Goal: Check status: Check status

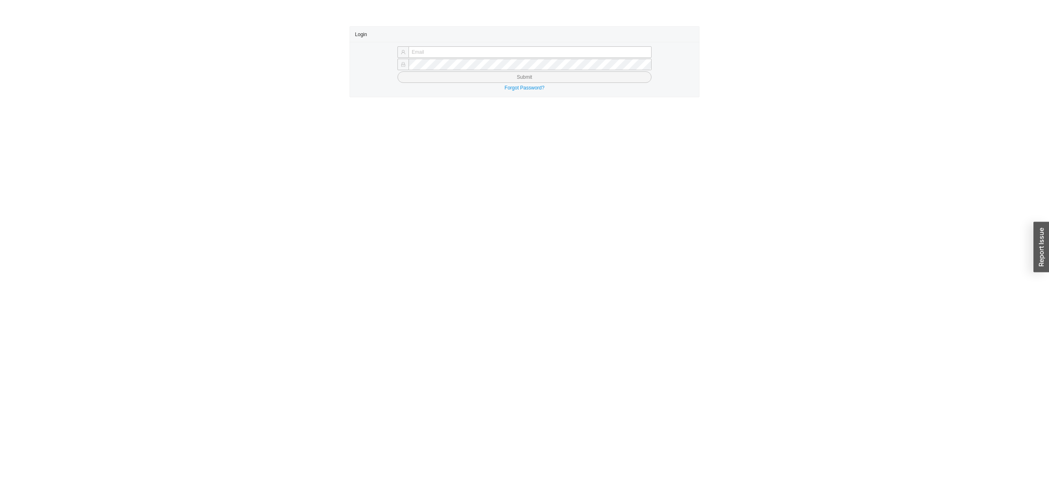
type input "sholzer@qualitybath.com"
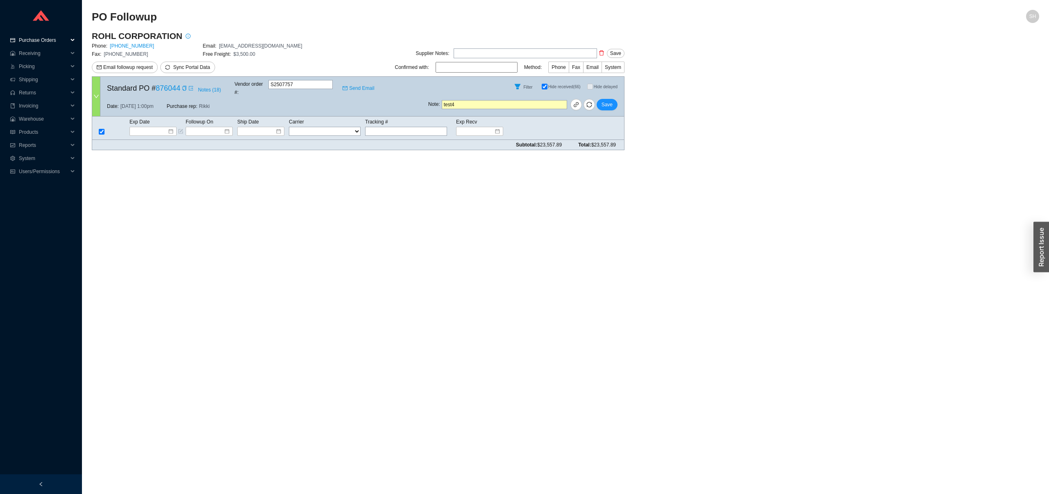
click at [53, 41] on span "Purchase Orders" at bounding box center [43, 40] width 49 height 13
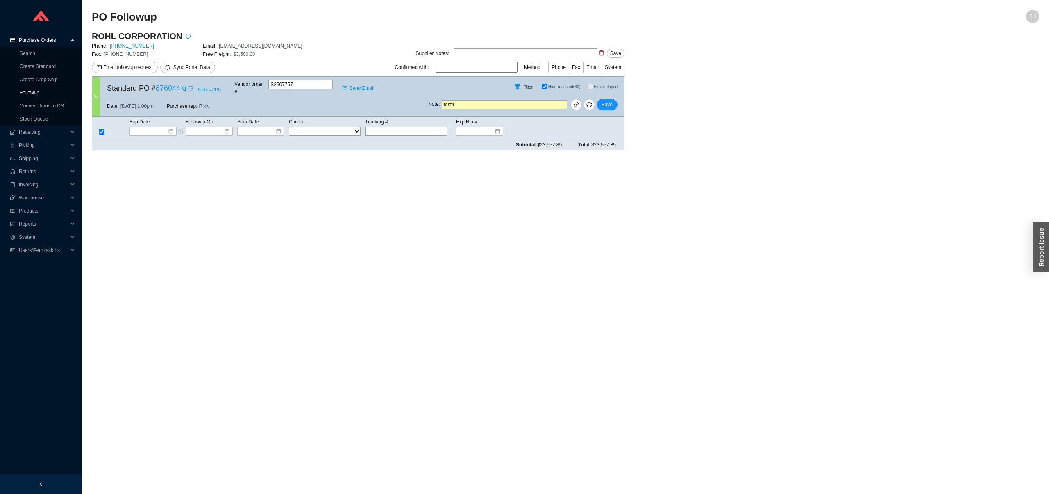
click at [39, 94] on link "Followup" at bounding box center [30, 93] width 20 height 6
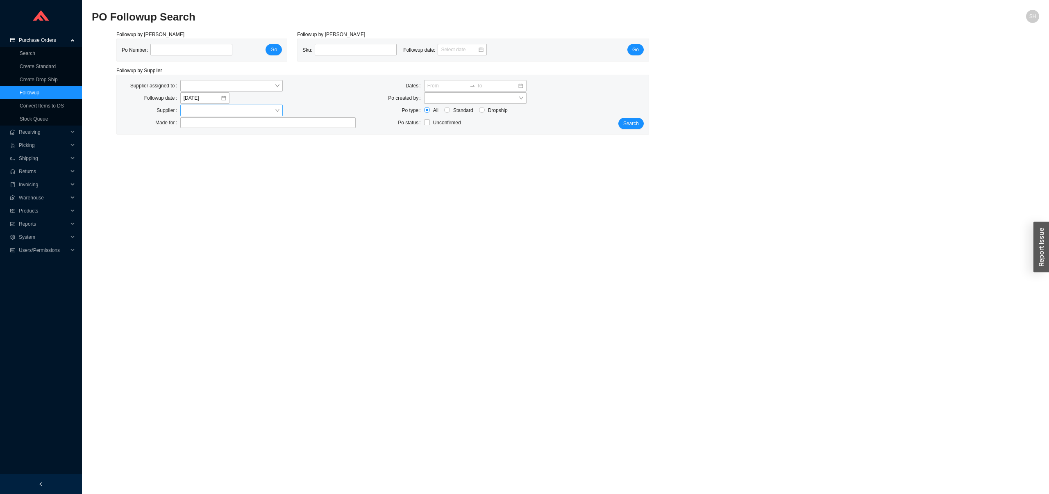
click at [196, 110] on input "search" at bounding box center [229, 110] width 91 height 11
type input "emtek"
click at [642, 120] on button "Search" at bounding box center [631, 123] width 25 height 11
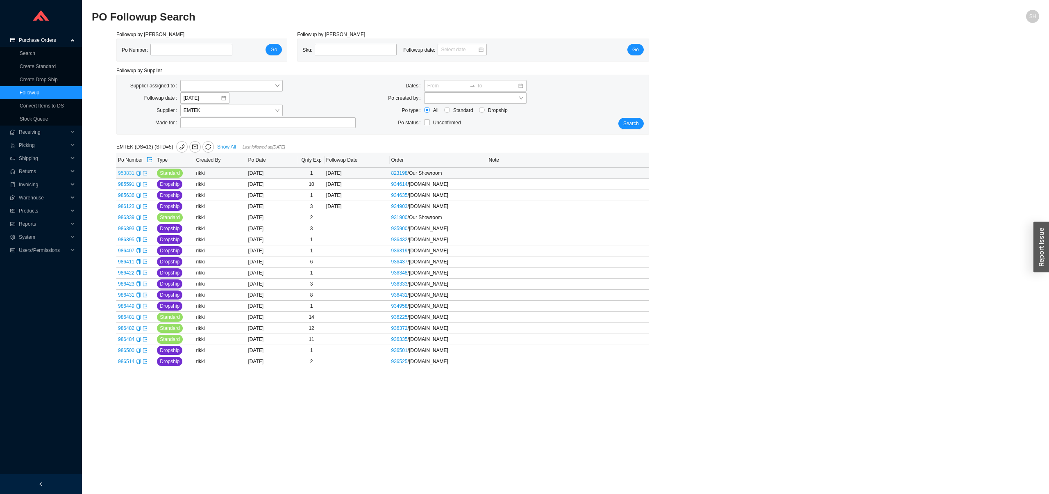
click at [131, 176] on link "953831" at bounding box center [126, 173] width 16 height 6
type input "953831"
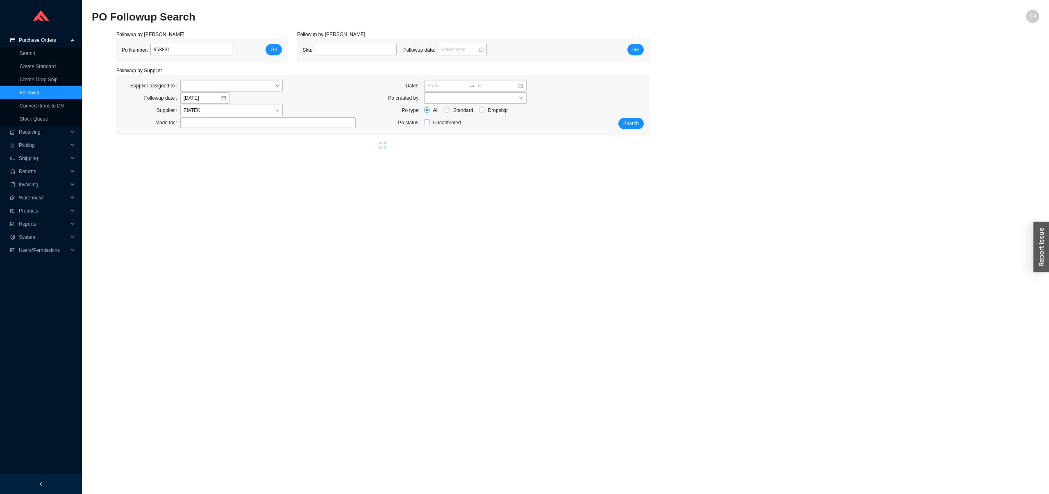
select select "2"
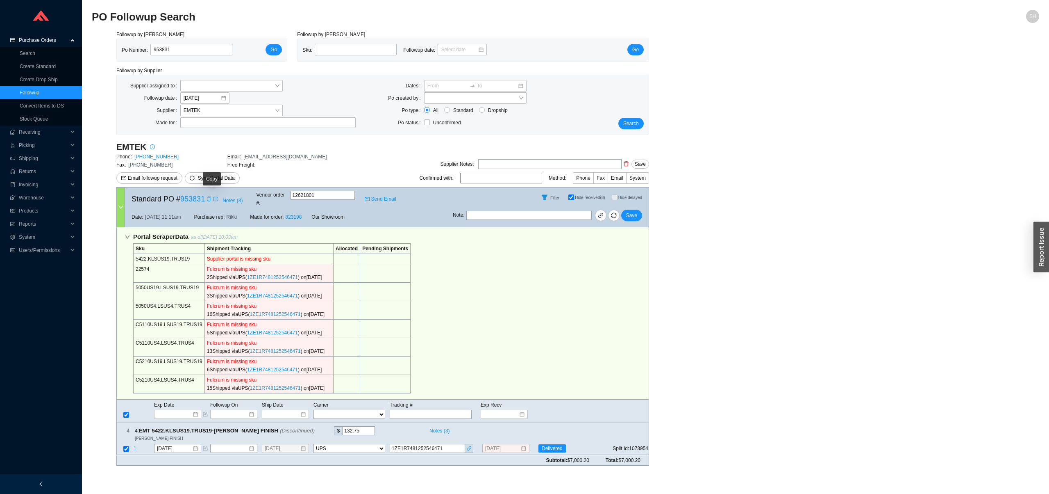
click at [212, 196] on icon "copy" at bounding box center [209, 198] width 5 height 5
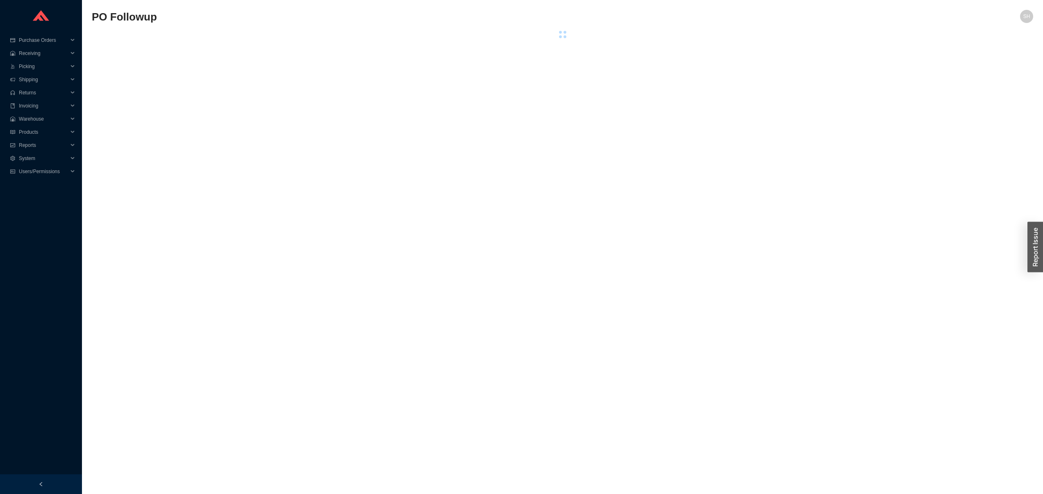
select select "5"
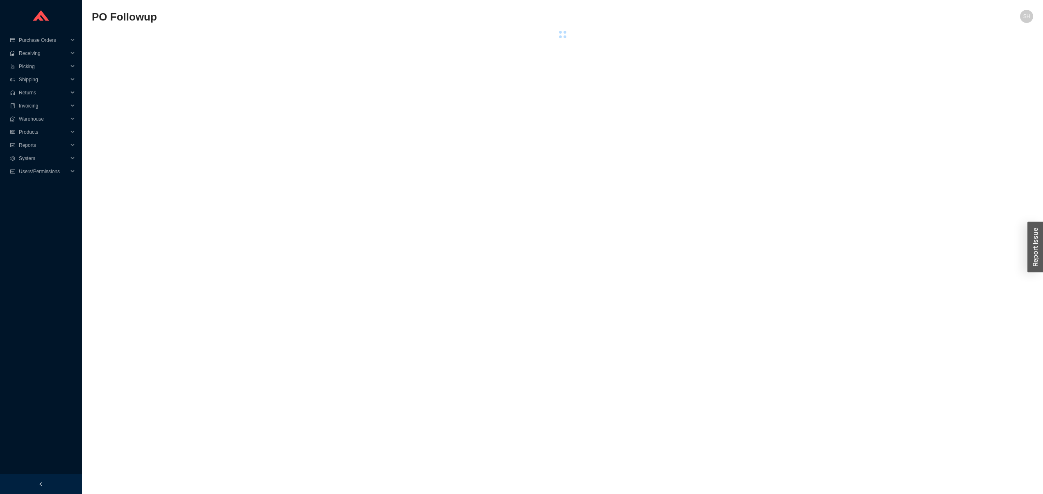
select select "5"
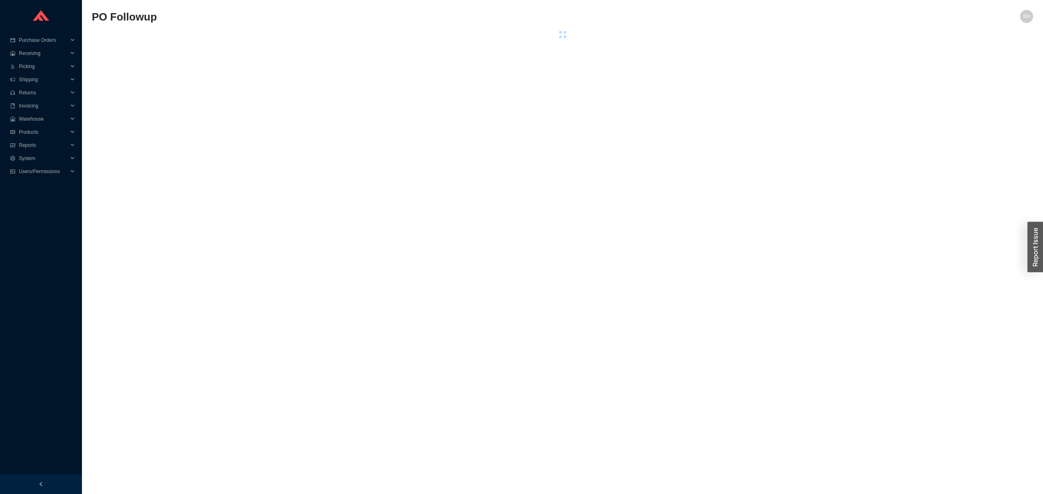
select select "5"
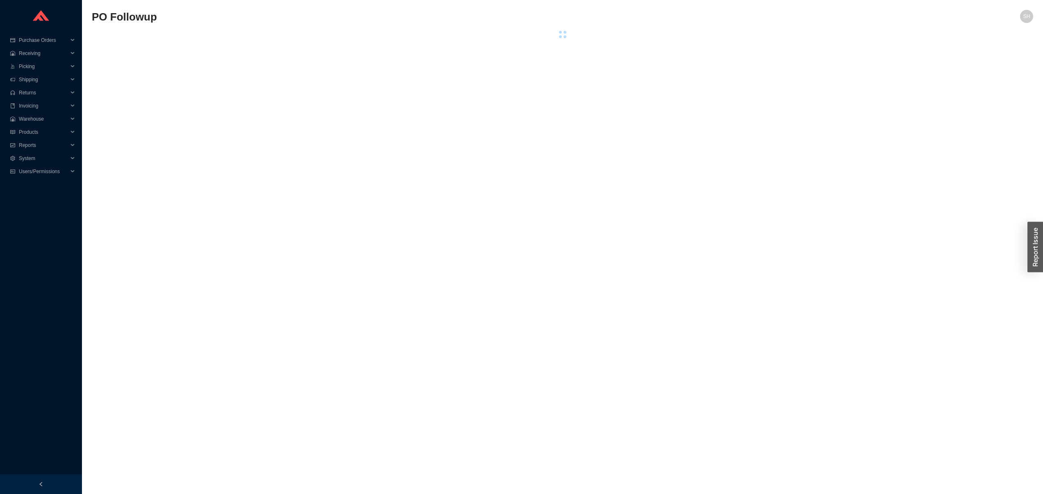
select select "5"
select select "2"
select select "5"
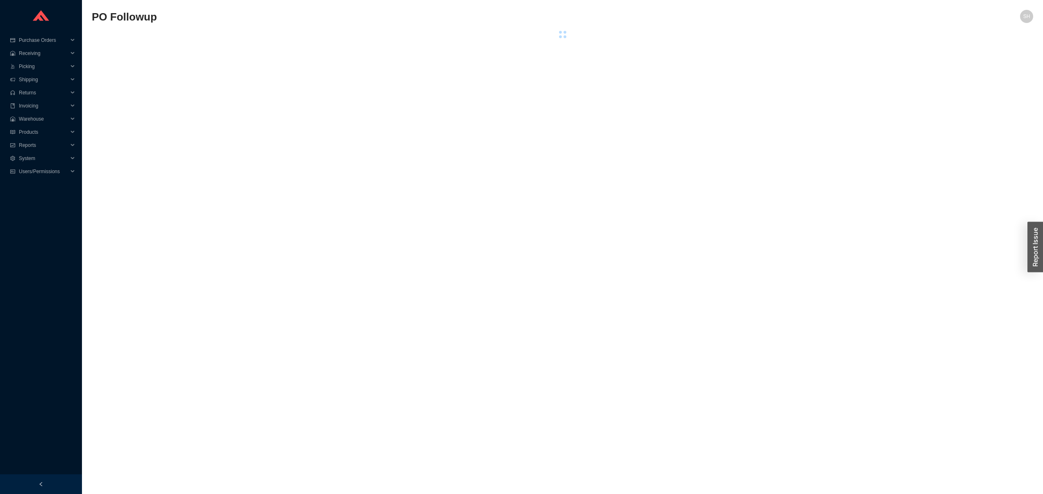
select select "5"
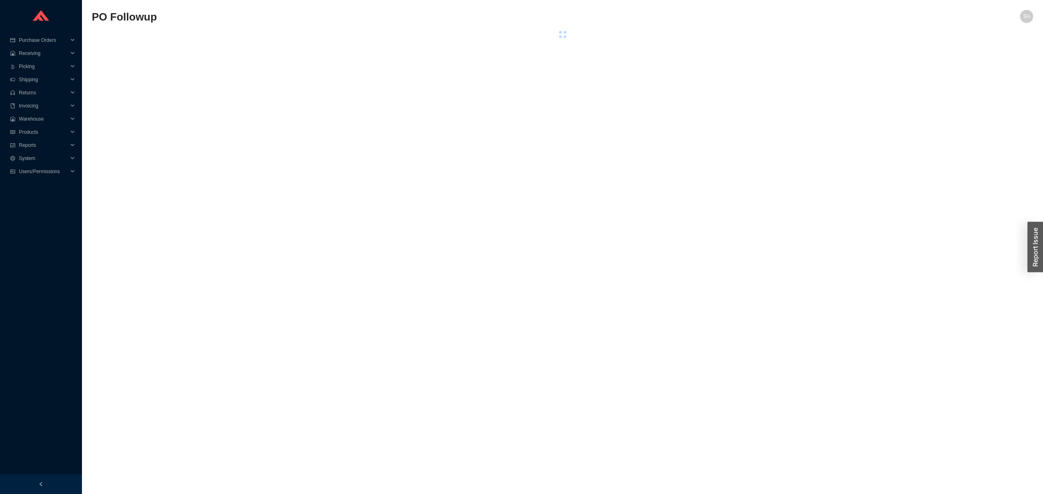
select select "5"
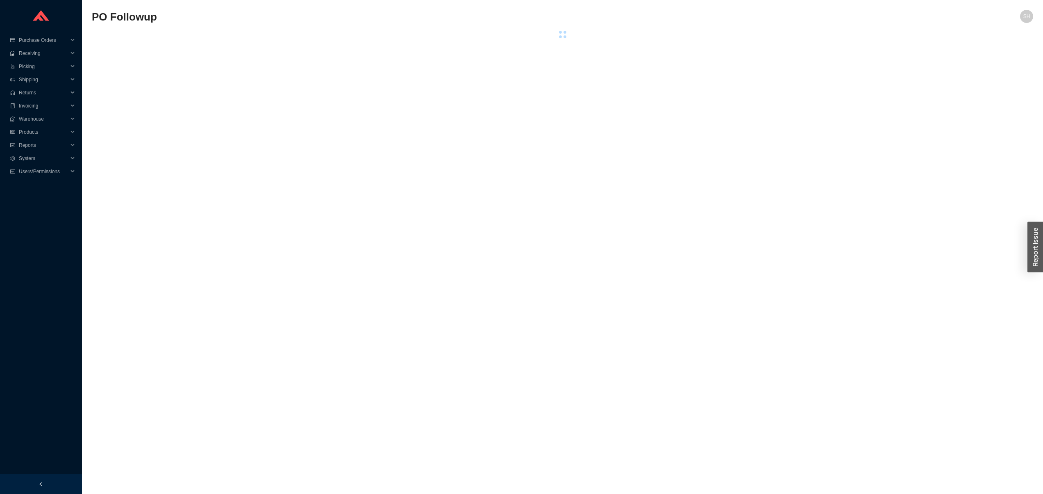
select select "5"
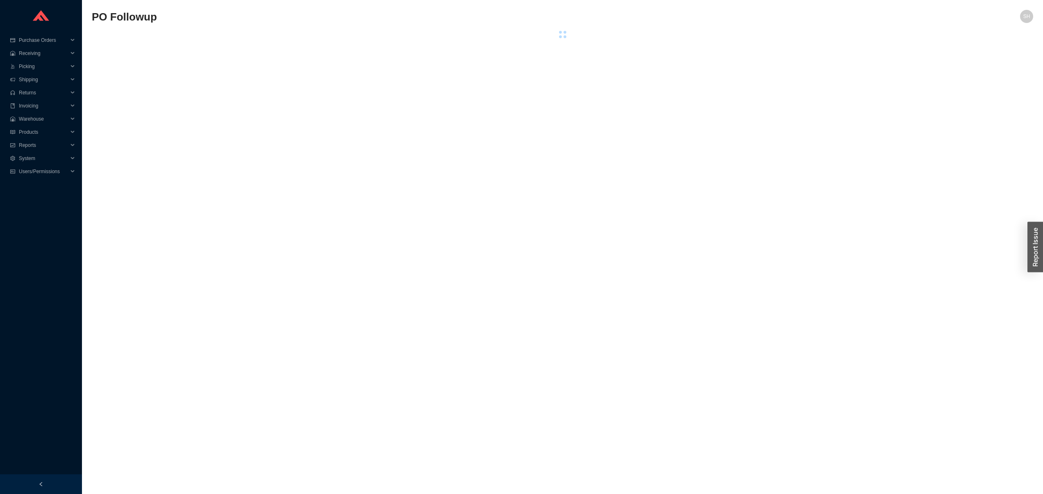
select select "5"
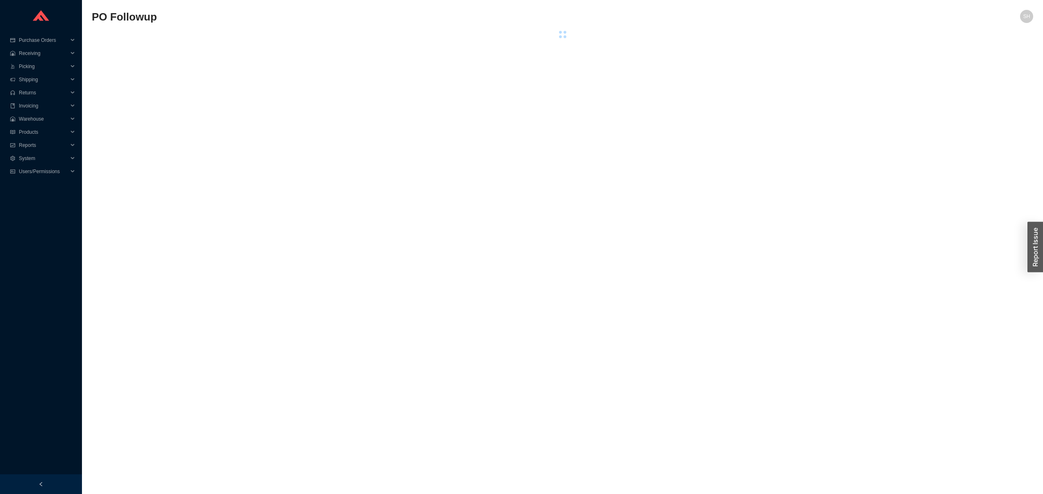
select select "5"
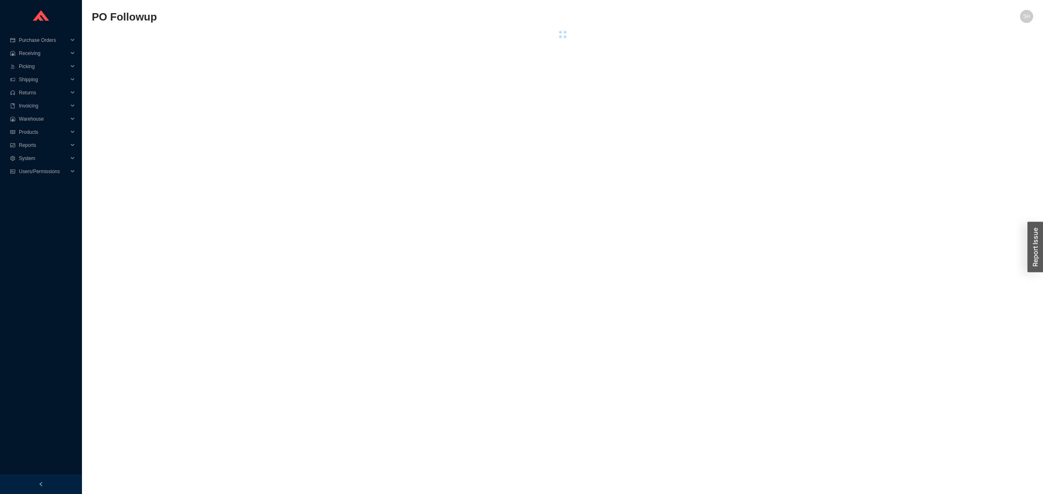
select select "5"
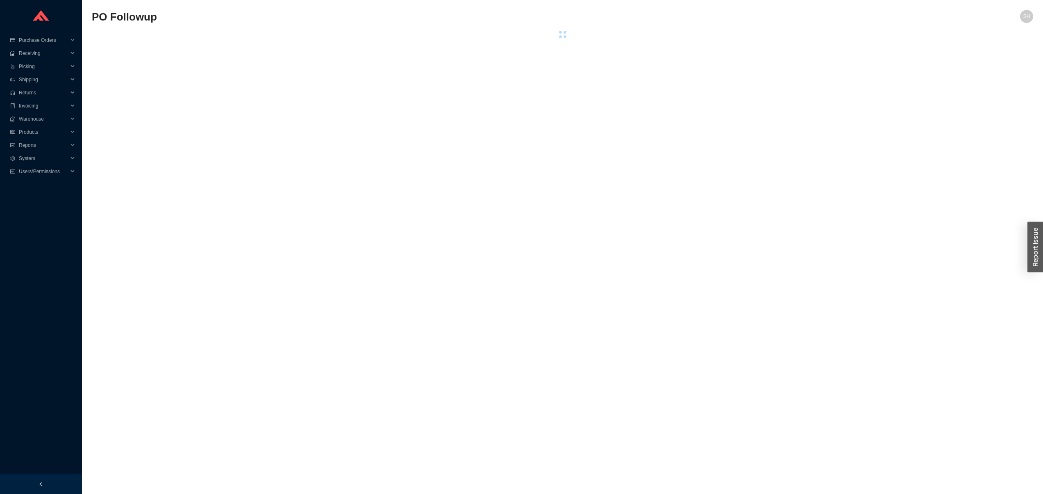
select select "5"
select select "2"
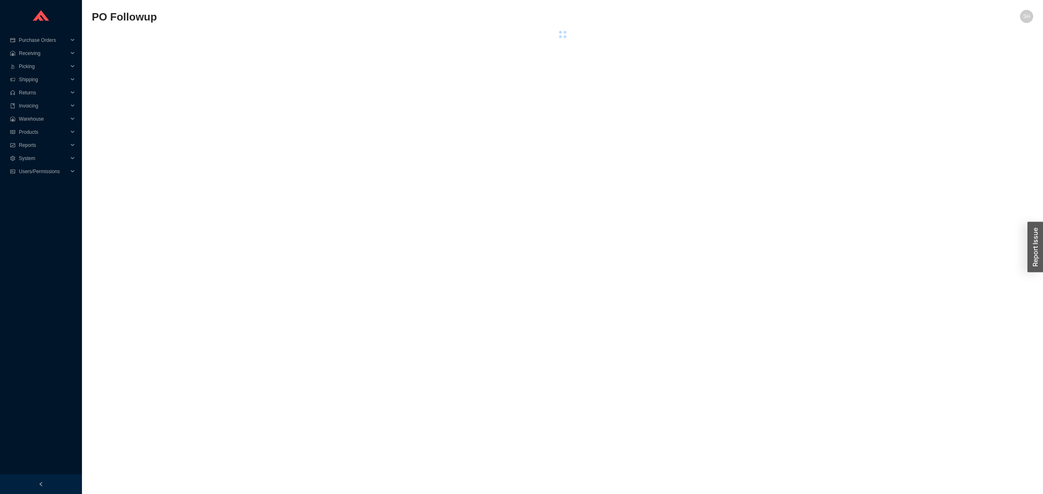
select select "5"
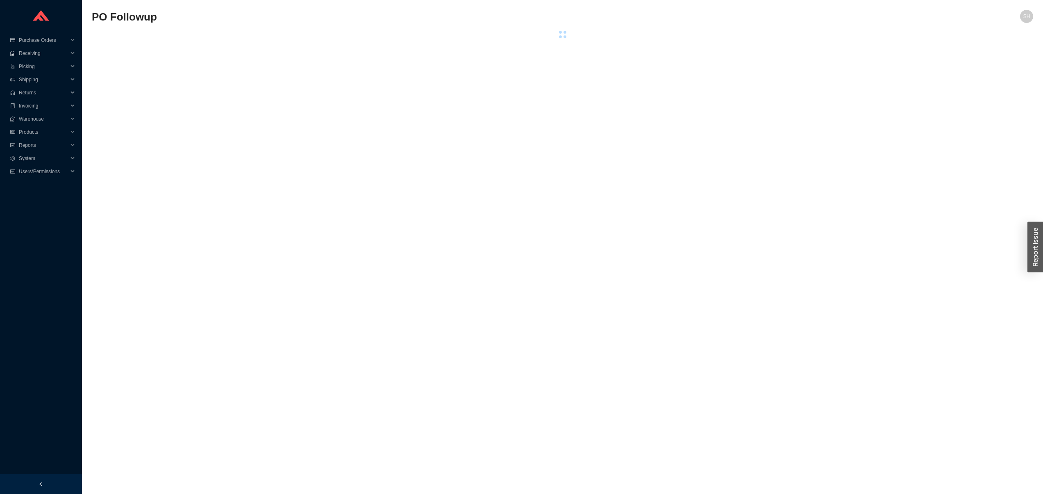
select select "5"
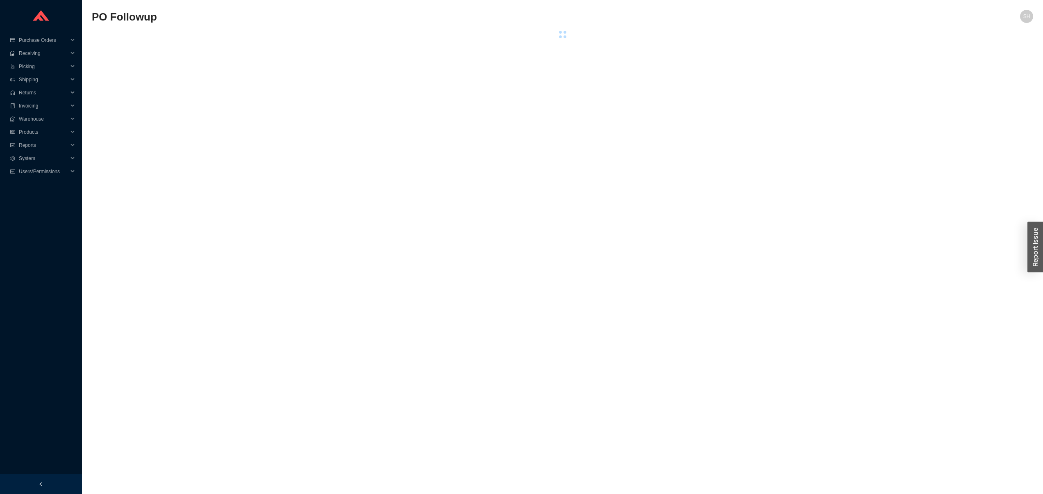
select select "5"
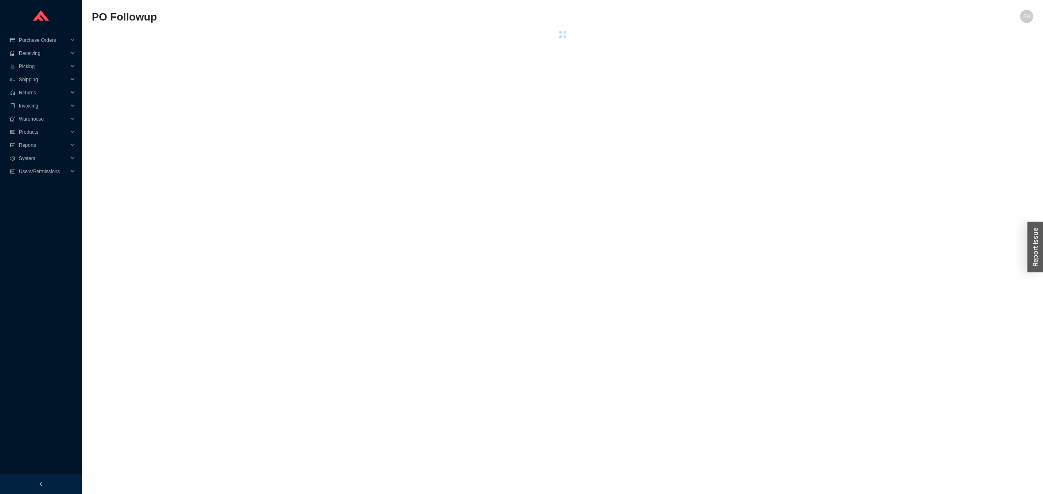
select select "5"
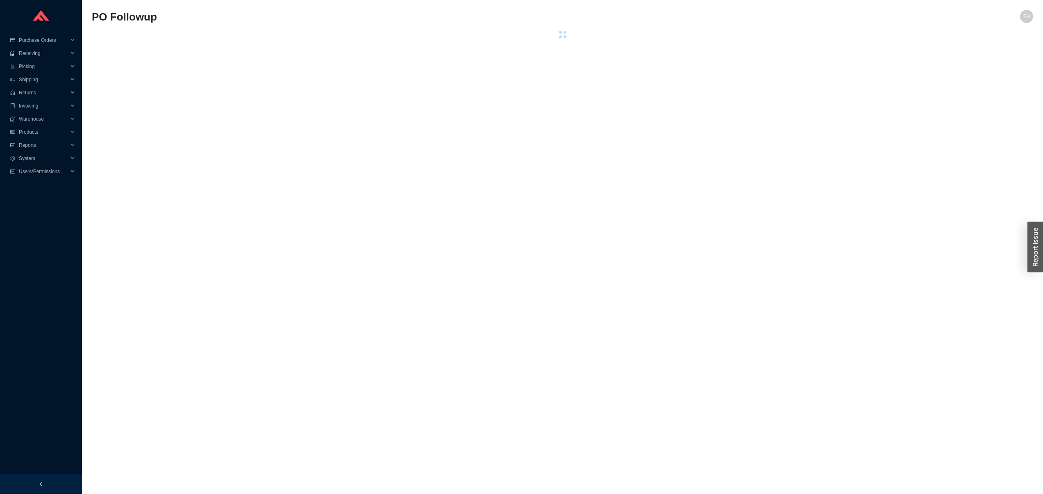
select select "5"
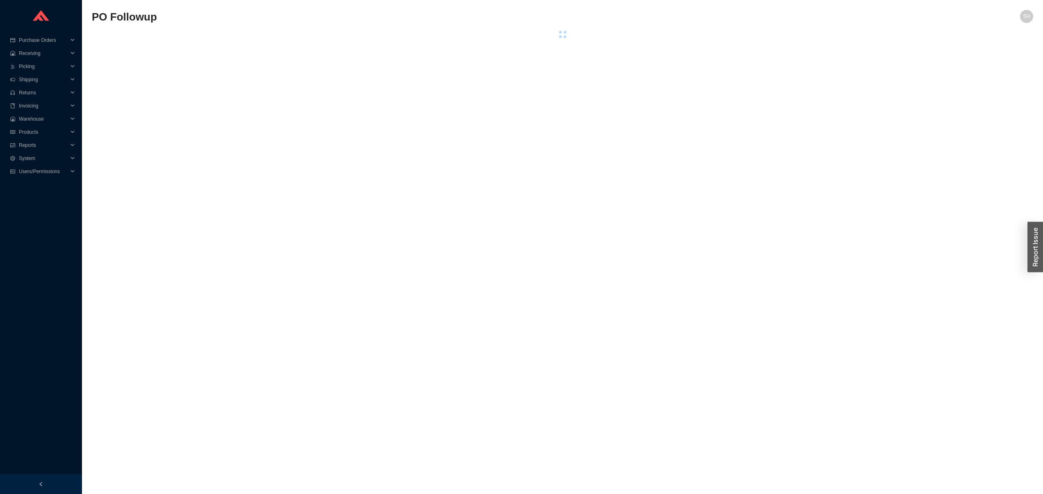
select select "5"
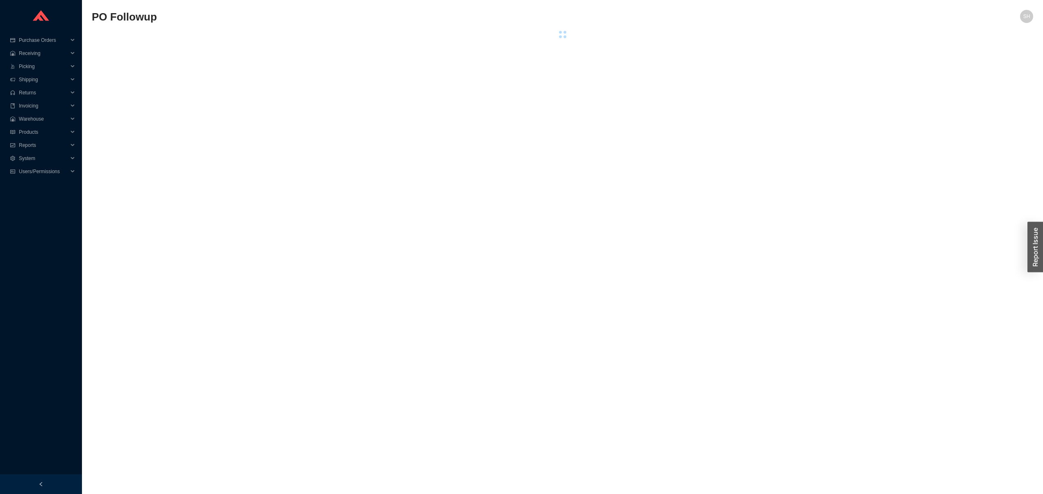
select select "5"
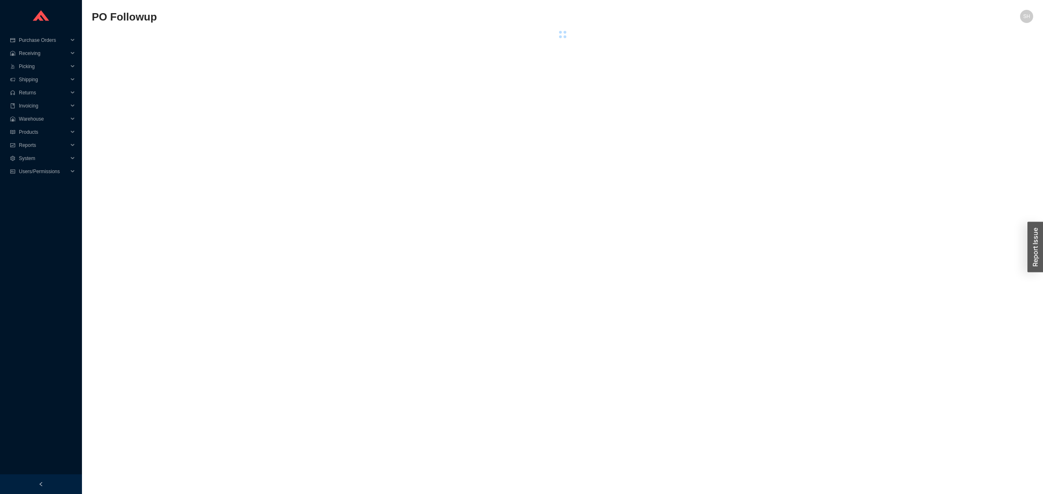
select select "5"
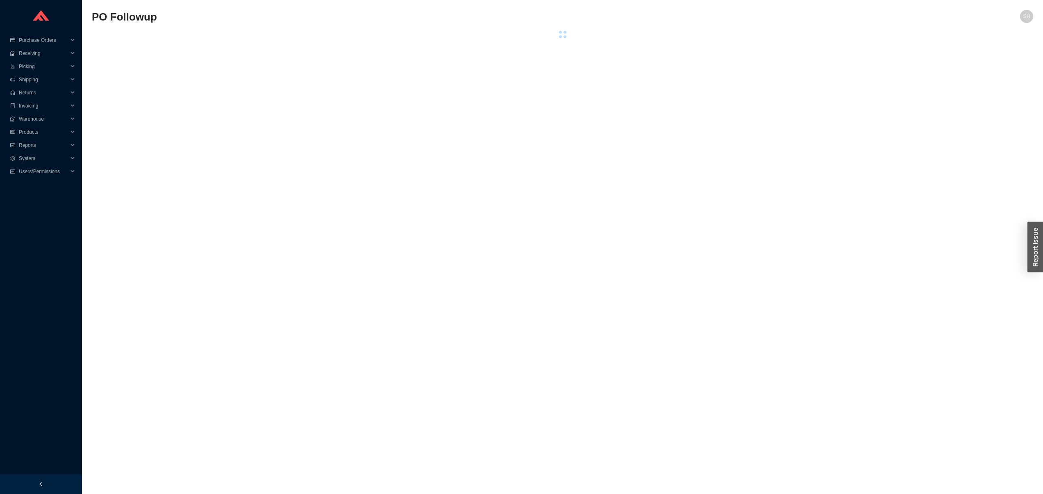
select select "5"
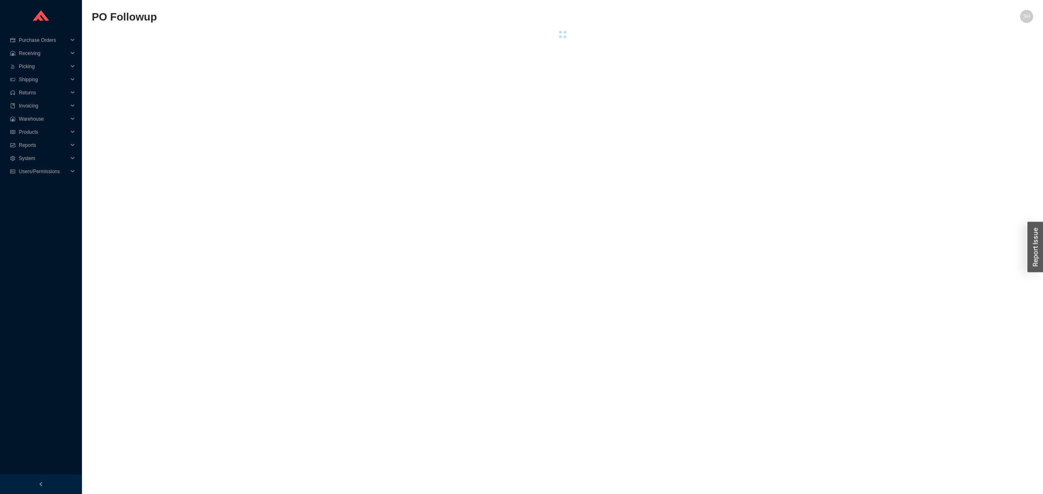
select select "5"
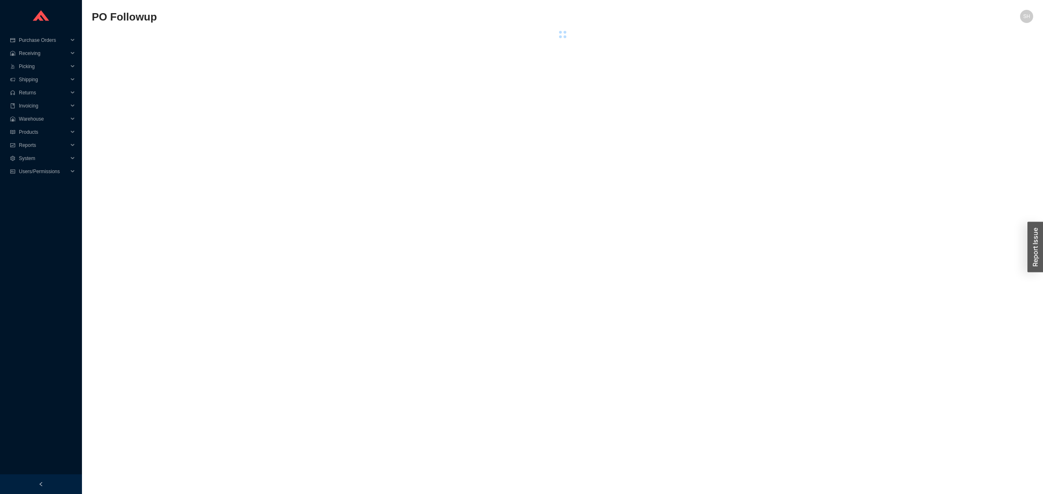
select select "5"
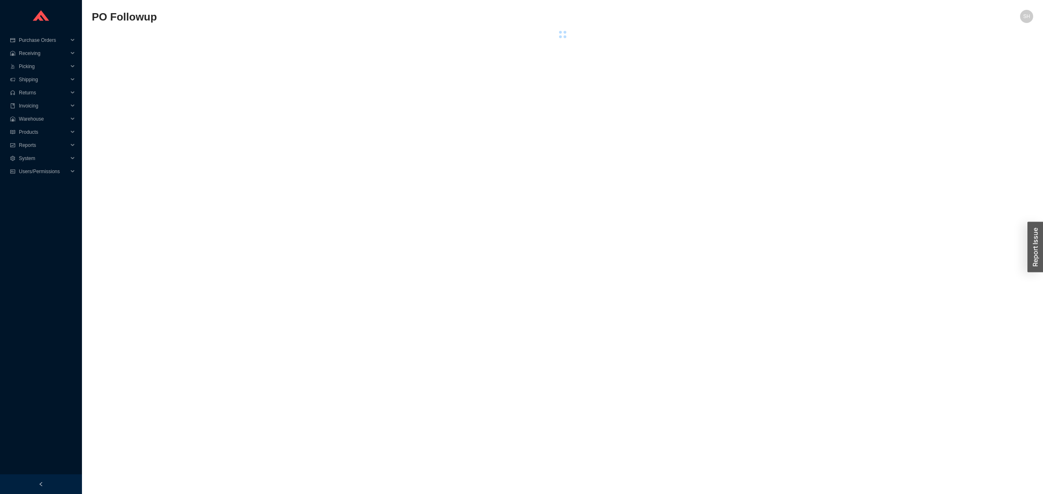
select select "5"
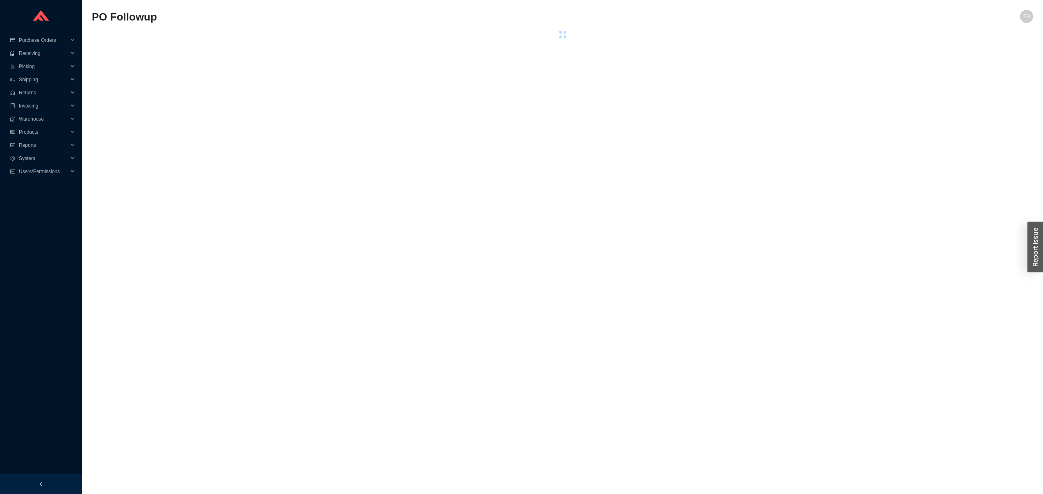
select select "5"
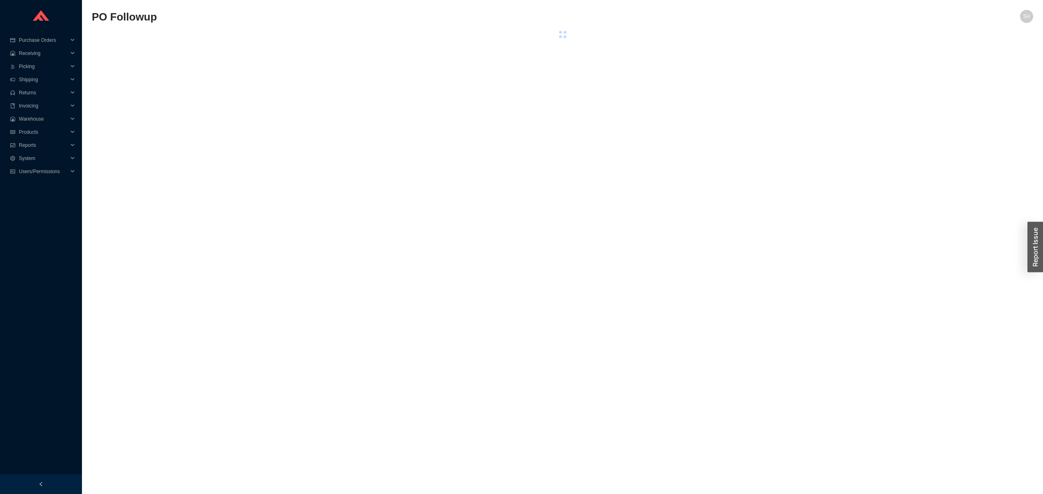
select select "5"
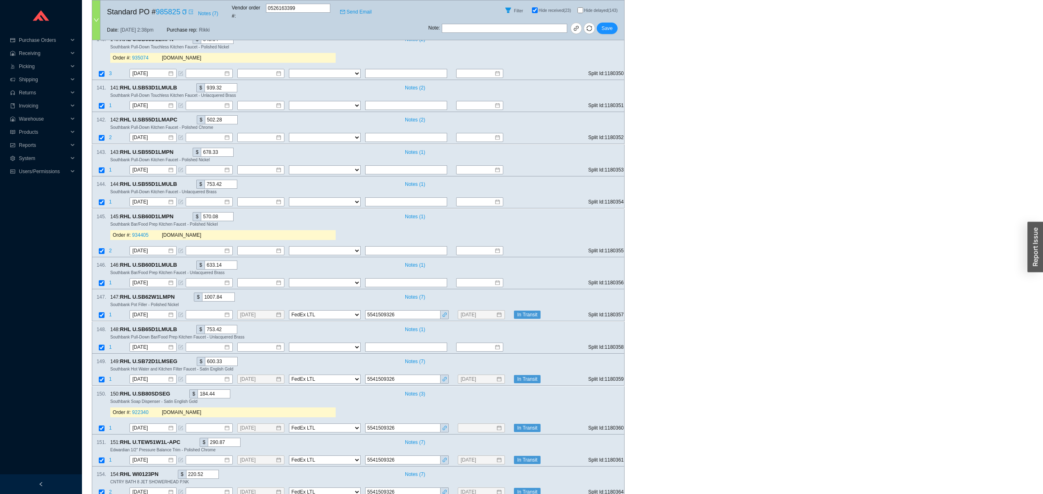
scroll to position [6075, 0]
